Goal: Transaction & Acquisition: Download file/media

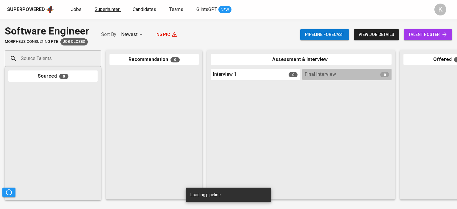
click at [113, 9] on span "Superhunter" at bounding box center [107, 10] width 25 height 6
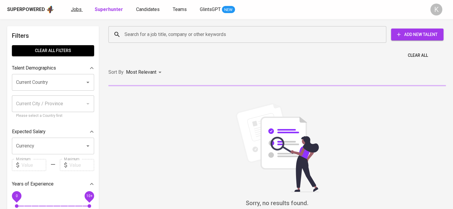
click at [79, 9] on span "Jobs" at bounding box center [76, 10] width 11 height 6
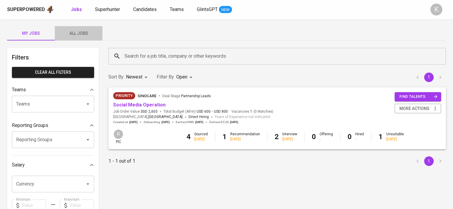
click at [80, 35] on span "All Jobs" at bounding box center [78, 33] width 40 height 7
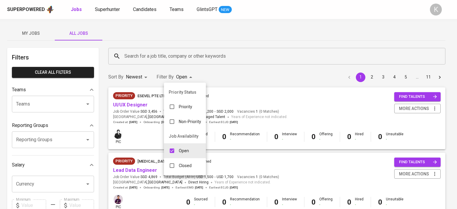
click at [172, 150] on input "checkbox" at bounding box center [171, 150] width 11 height 11
checkbox input "false"
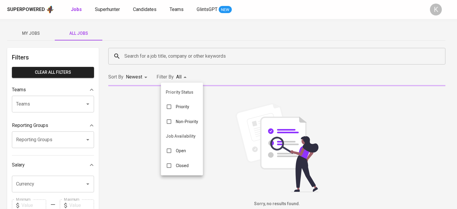
click at [171, 167] on input "checkbox" at bounding box center [168, 165] width 11 height 11
checkbox input "true"
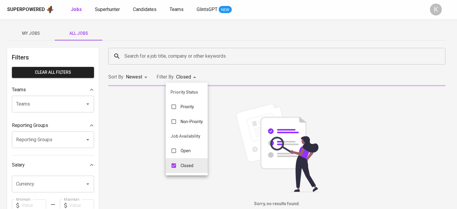
type input "CLOSE"
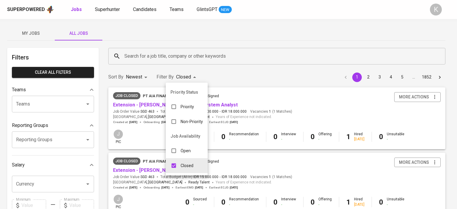
click at [237, 123] on div at bounding box center [228, 104] width 457 height 209
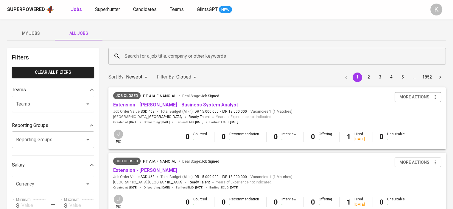
click at [135, 55] on input "Search for a job title, company or other keywords" at bounding box center [278, 56] width 311 height 11
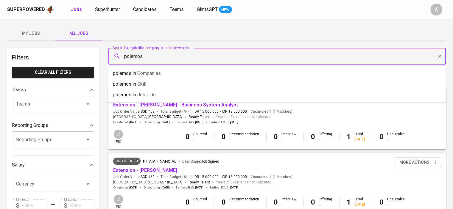
type input "polemos"
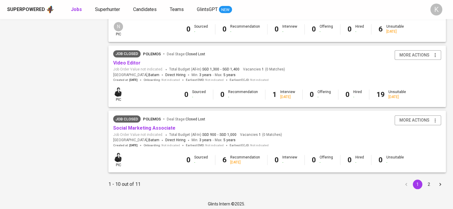
scroll to position [568, 0]
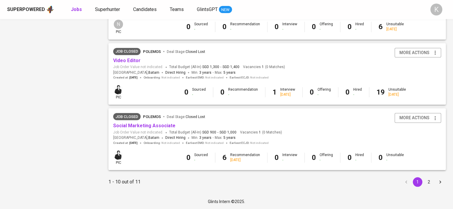
click at [429, 181] on button "2" at bounding box center [429, 182] width 10 height 10
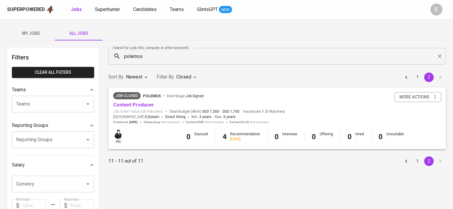
click at [417, 160] on button "1" at bounding box center [418, 162] width 10 height 10
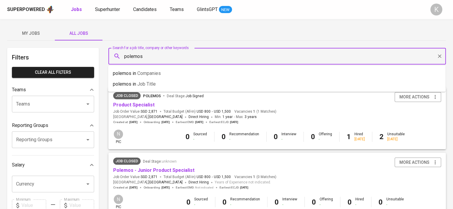
drag, startPoint x: 148, startPoint y: 52, endPoint x: 93, endPoint y: 49, distance: 55.2
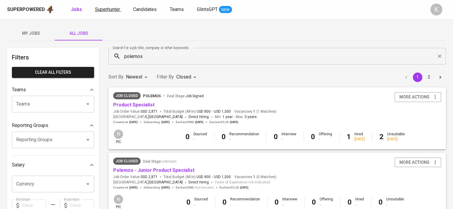
click at [103, 9] on span "Superhunter" at bounding box center [107, 10] width 25 height 6
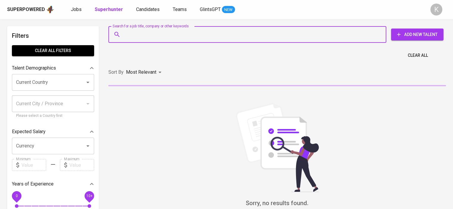
click at [162, 37] on input "Search for a job title, company or other keywords" at bounding box center [249, 34] width 252 height 11
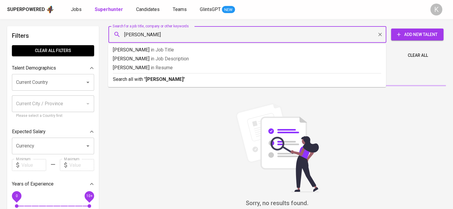
type input "kyle dinh"
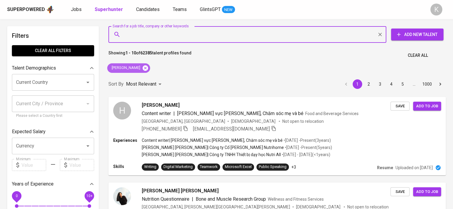
click at [143, 68] on icon at bounding box center [145, 67] width 5 height 5
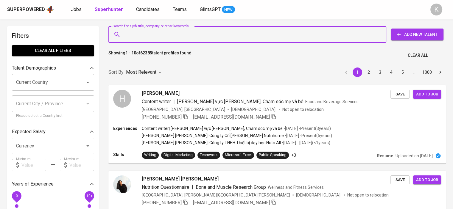
click at [169, 35] on input "Search for a job title, company or other keywords" at bounding box center [249, 34] width 252 height 11
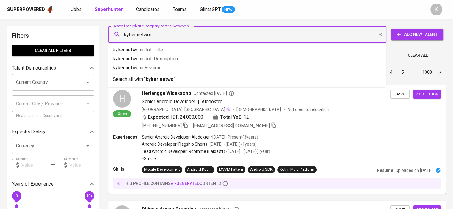
type input "kyber network"
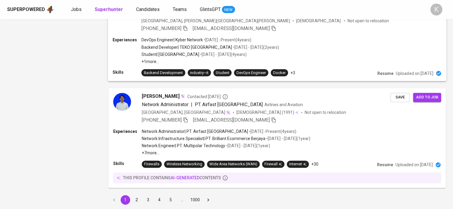
scroll to position [900, 0]
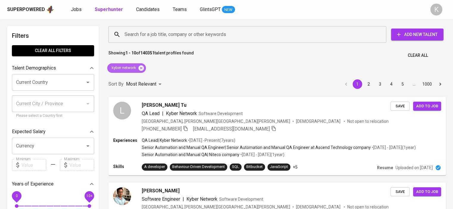
click at [141, 67] on icon at bounding box center [140, 67] width 5 height 5
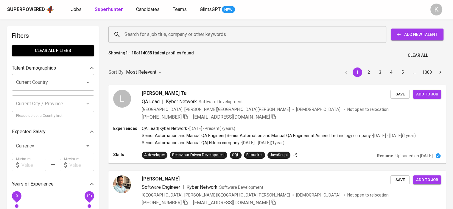
click at [141, 33] on input "Search for a job title, company or other keywords" at bounding box center [249, 34] width 252 height 11
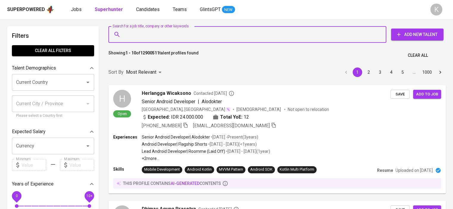
paste input "[DOMAIN_NAME][EMAIL_ADDRESS][DOMAIN_NAME]"
type input "[DOMAIN_NAME][EMAIL_ADDRESS][DOMAIN_NAME]"
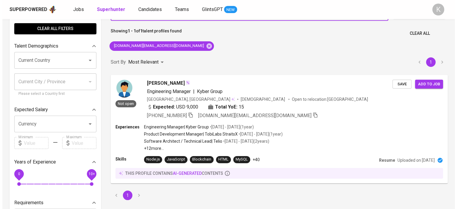
scroll to position [30, 0]
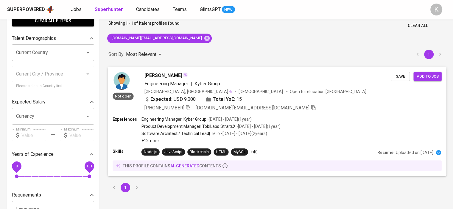
click at [170, 75] on span "[PERSON_NAME]" at bounding box center [163, 75] width 38 height 7
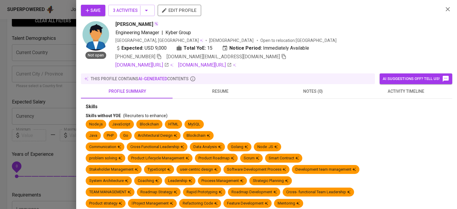
click at [223, 92] on span "resume" at bounding box center [220, 91] width 86 height 7
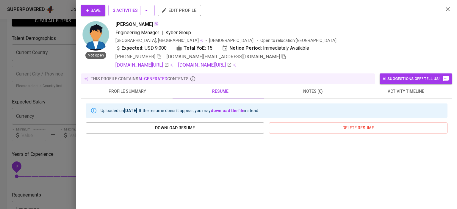
scroll to position [117, 0]
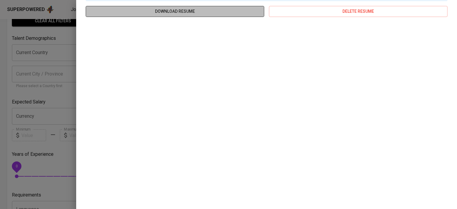
click at [224, 9] on span "download resume" at bounding box center [175, 11] width 169 height 7
